Goal: Task Accomplishment & Management: Use online tool/utility

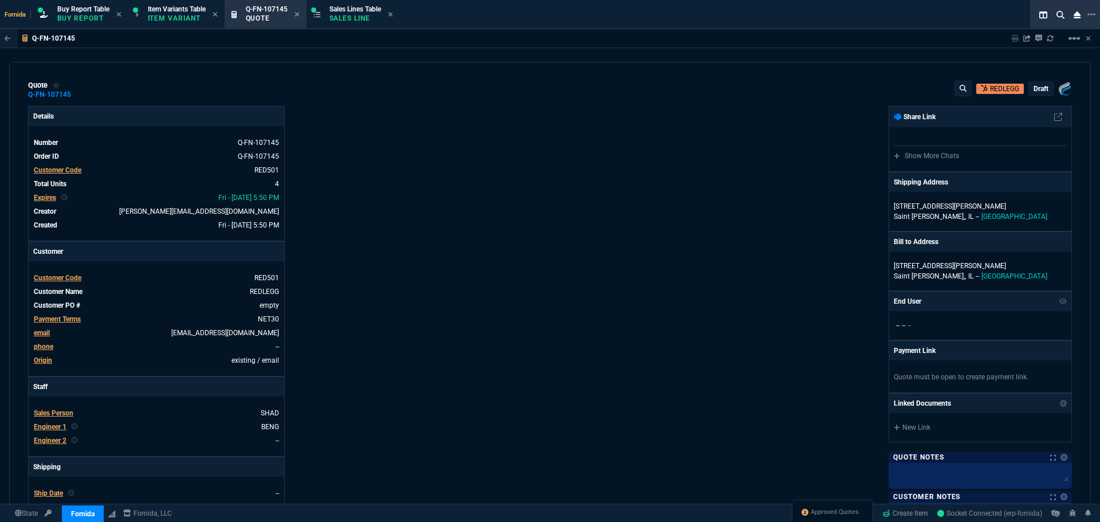
select select "1: BROV"
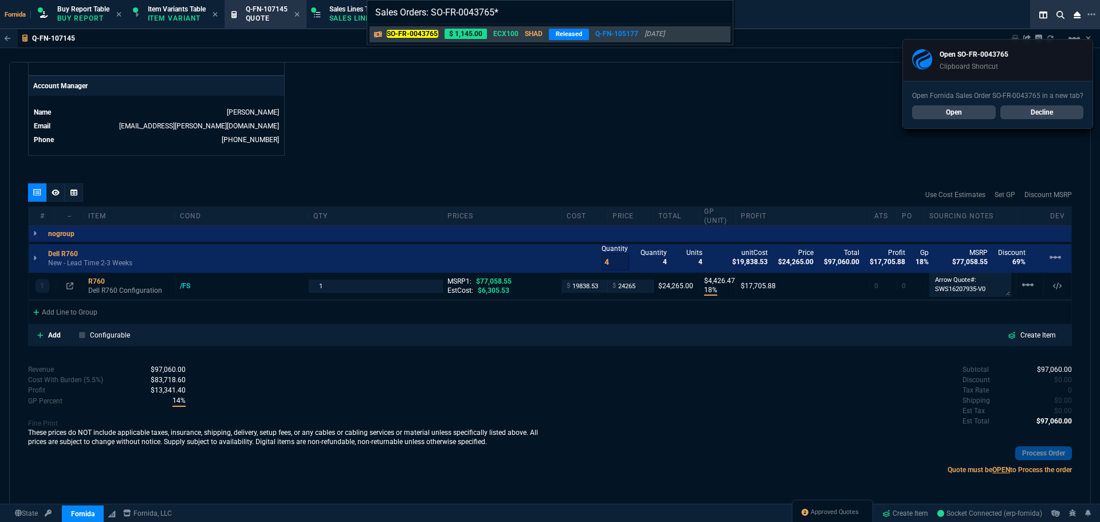
type input "Sales Orders: SO-FR-0043765"
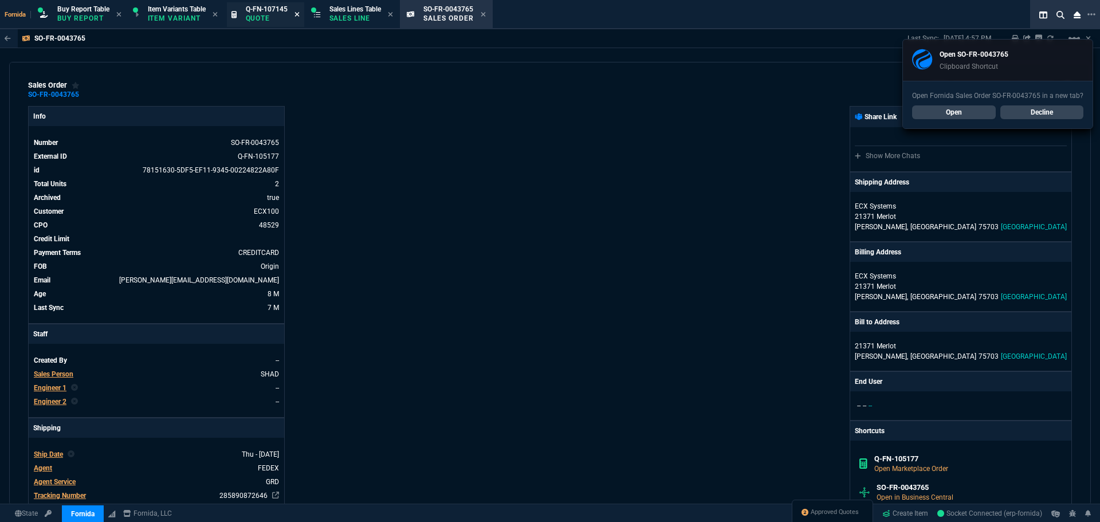
click at [299, 14] on icon at bounding box center [296, 14] width 5 height 5
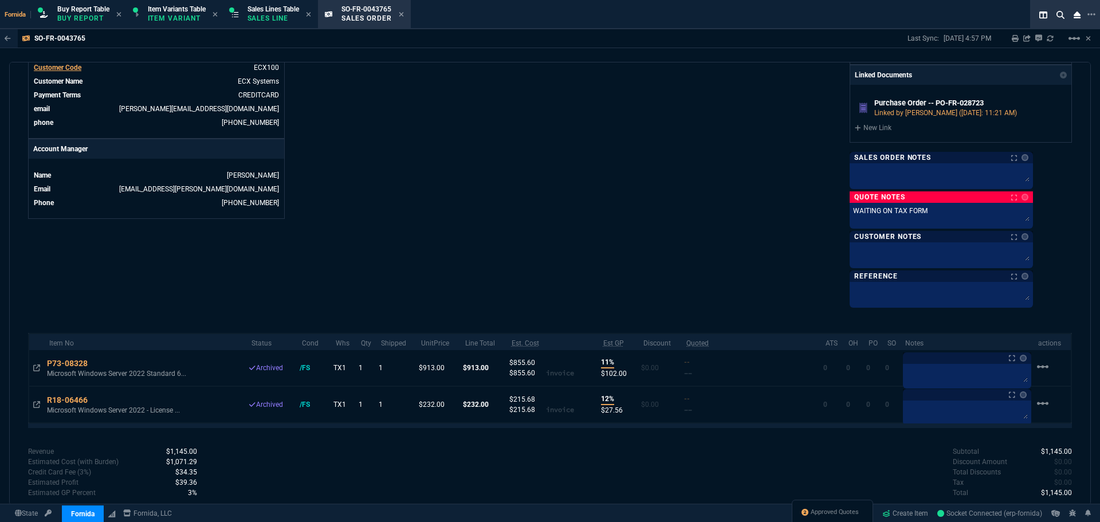
scroll to position [454, 0]
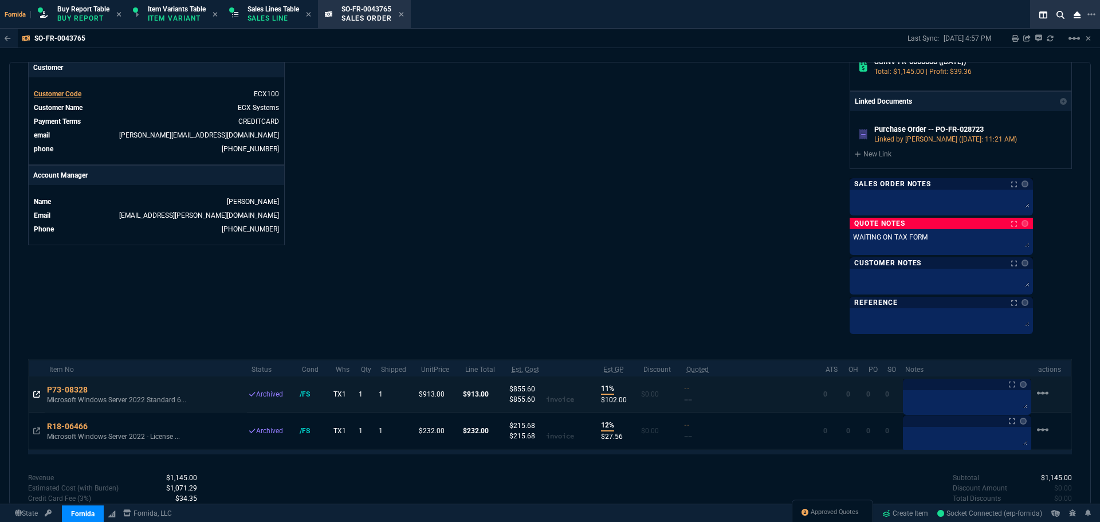
click at [38, 394] on icon at bounding box center [36, 394] width 7 height 7
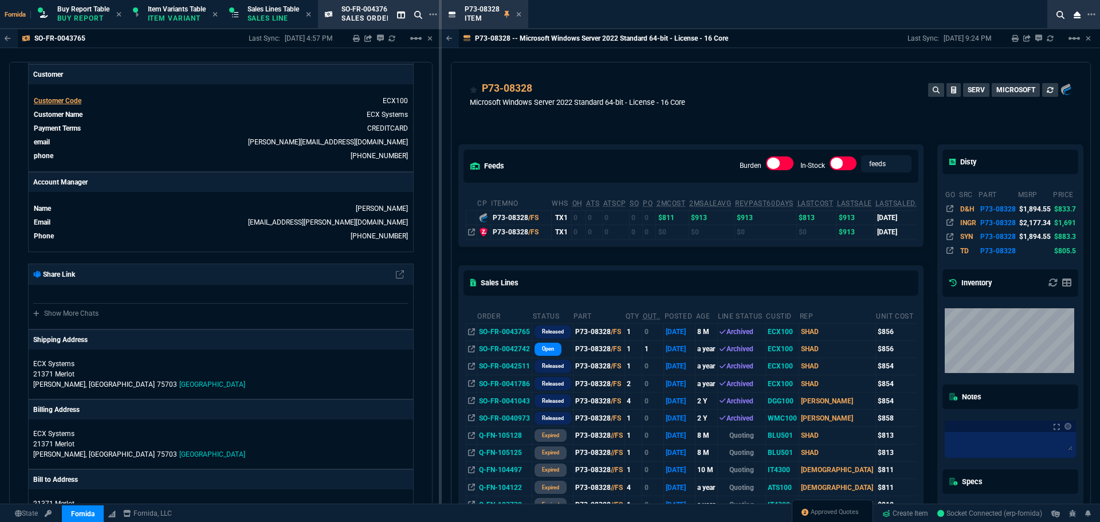
scroll to position [57, 0]
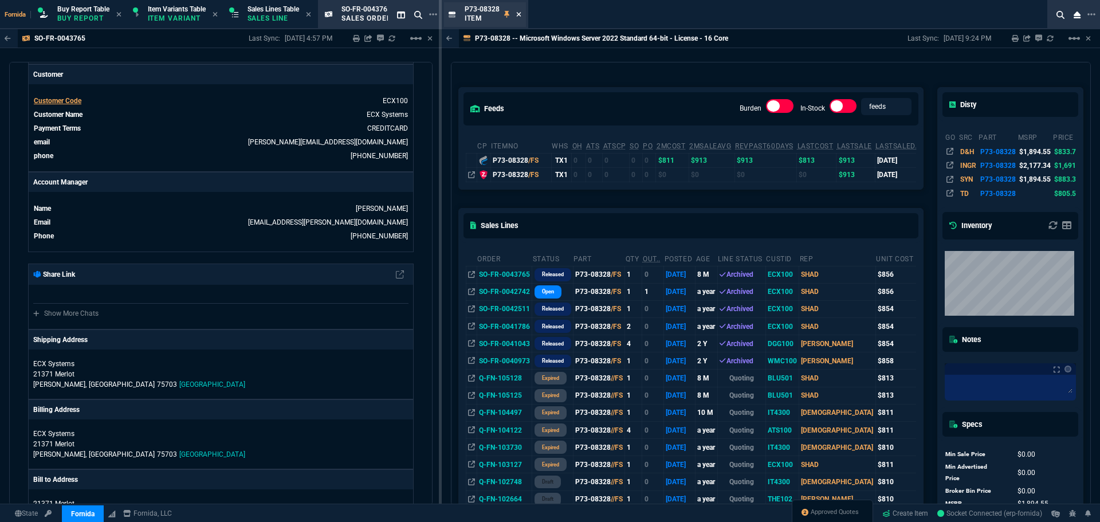
click at [516, 13] on icon at bounding box center [518, 14] width 5 height 7
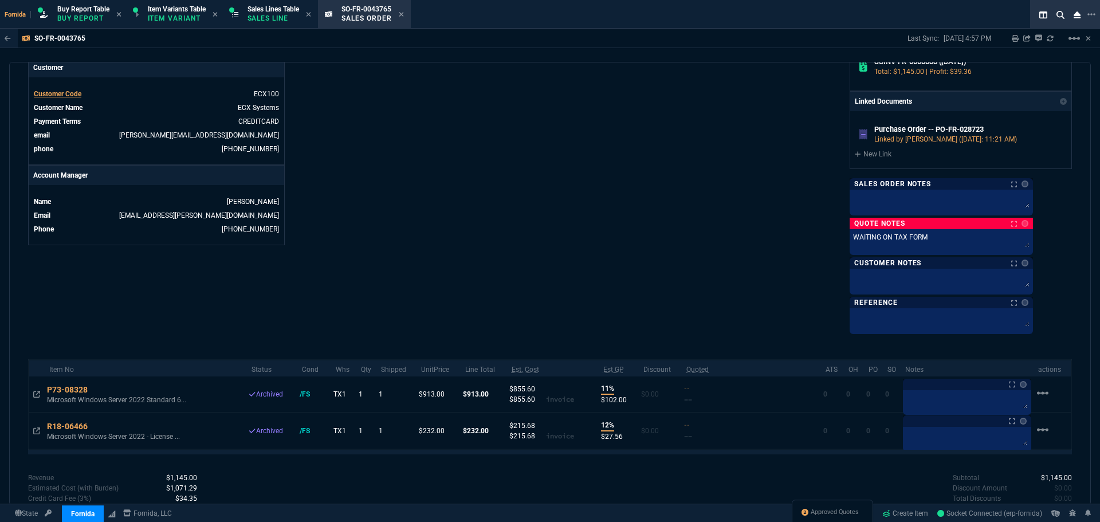
drag, startPoint x: 404, startPoint y: 14, endPoint x: 0, endPoint y: 62, distance: 406.7
click at [403, 14] on icon at bounding box center [401, 14] width 5 height 7
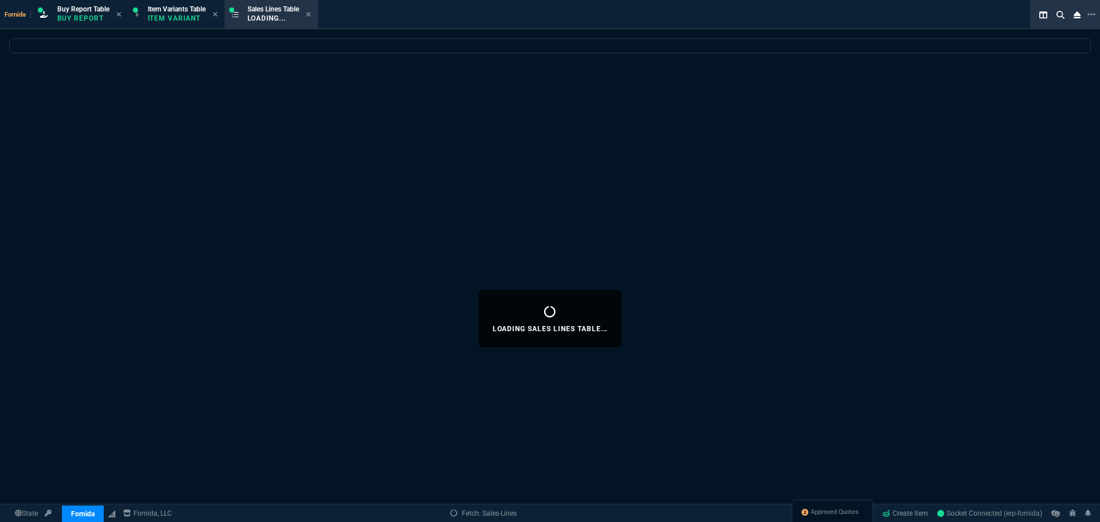
select select
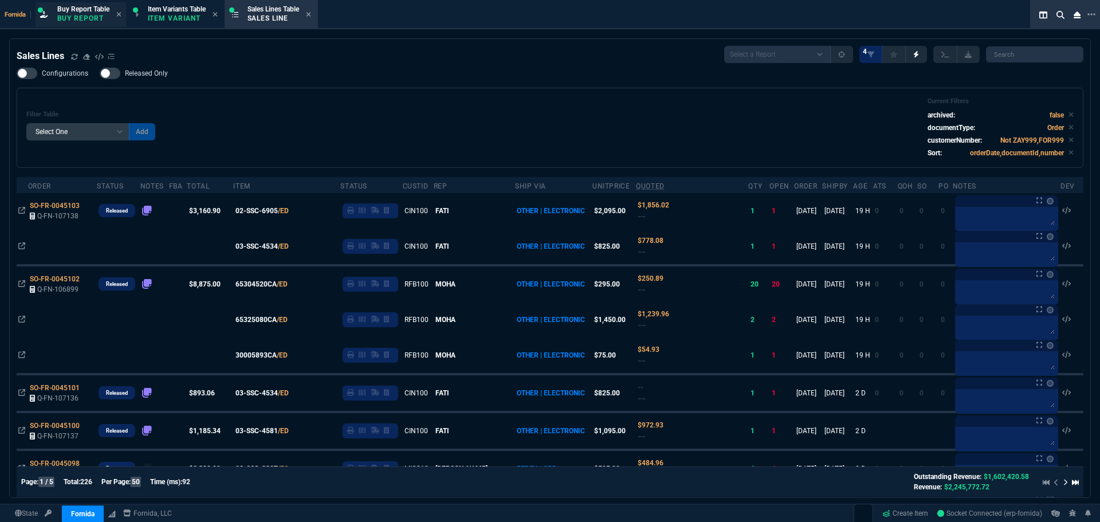
click at [85, 5] on span "Buy Report Table" at bounding box center [83, 9] width 52 height 8
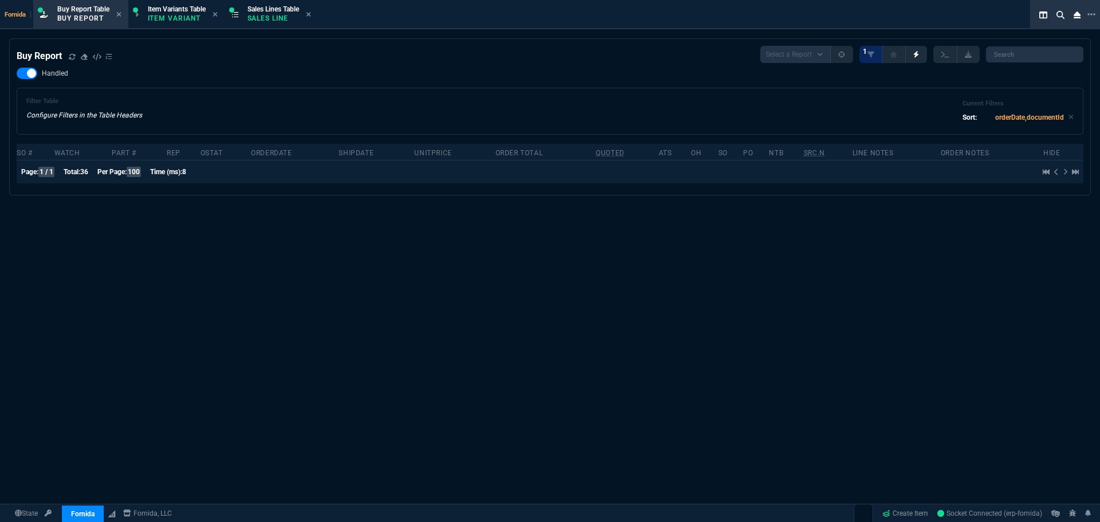
click at [70, 59] on icon at bounding box center [72, 56] width 6 height 6
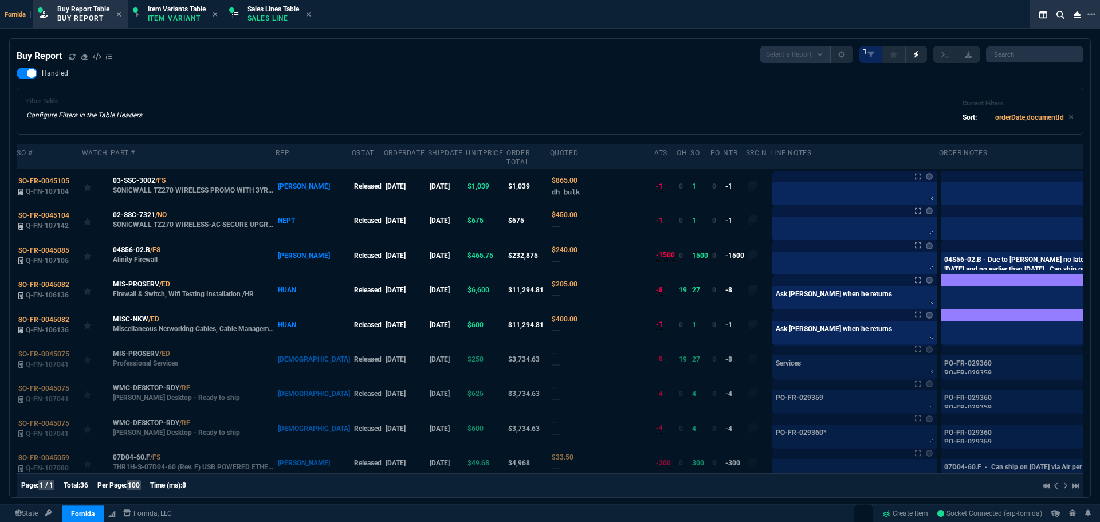
click at [231, 116] on div "Filter Table Configure Filters in the Table Headers Current Filters Sort: order…" at bounding box center [549, 110] width 1047 height 27
click at [266, 15] on p "Sales Line" at bounding box center [273, 18] width 52 height 9
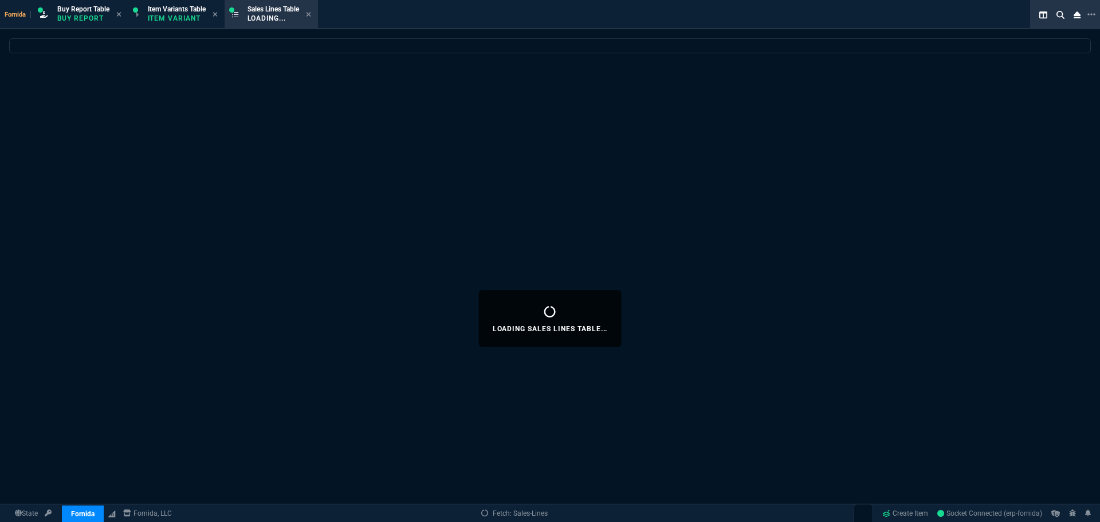
select select
